Goal: Go to known website: Access a specific website the user already knows

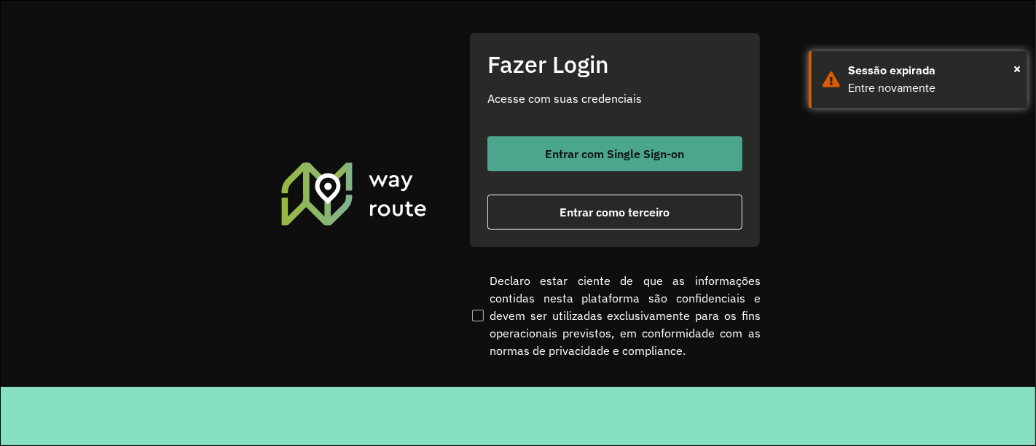
click at [598, 148] on span "Entrar com Single Sign-on" at bounding box center [615, 154] width 139 height 12
